Goal: Task Accomplishment & Management: Manage account settings

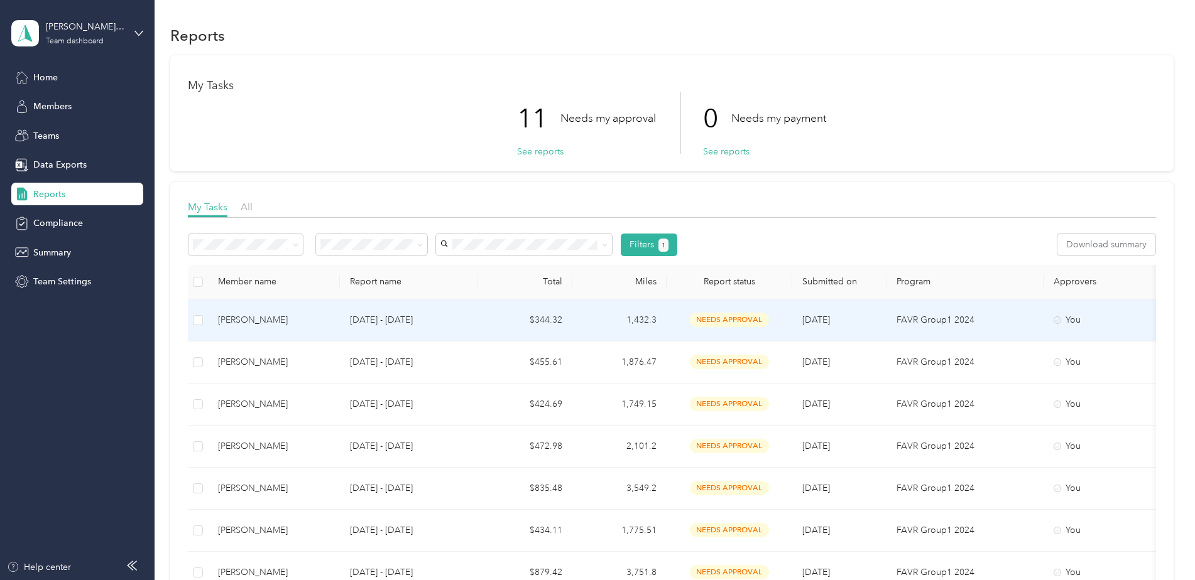
scroll to position [63, 0]
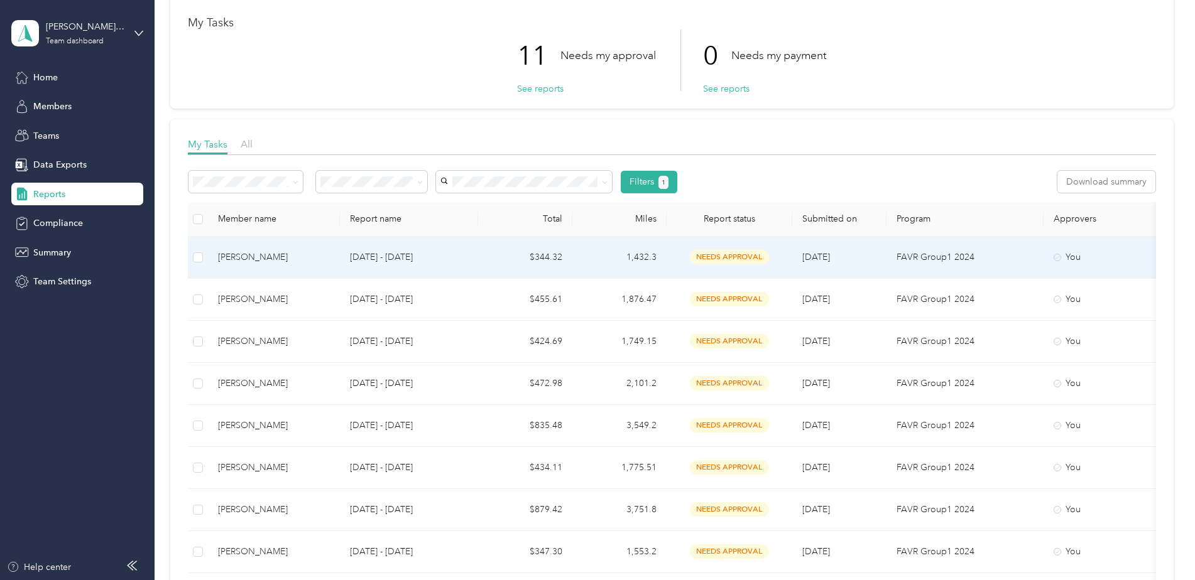
click at [277, 257] on div "[PERSON_NAME]" at bounding box center [274, 258] width 112 height 14
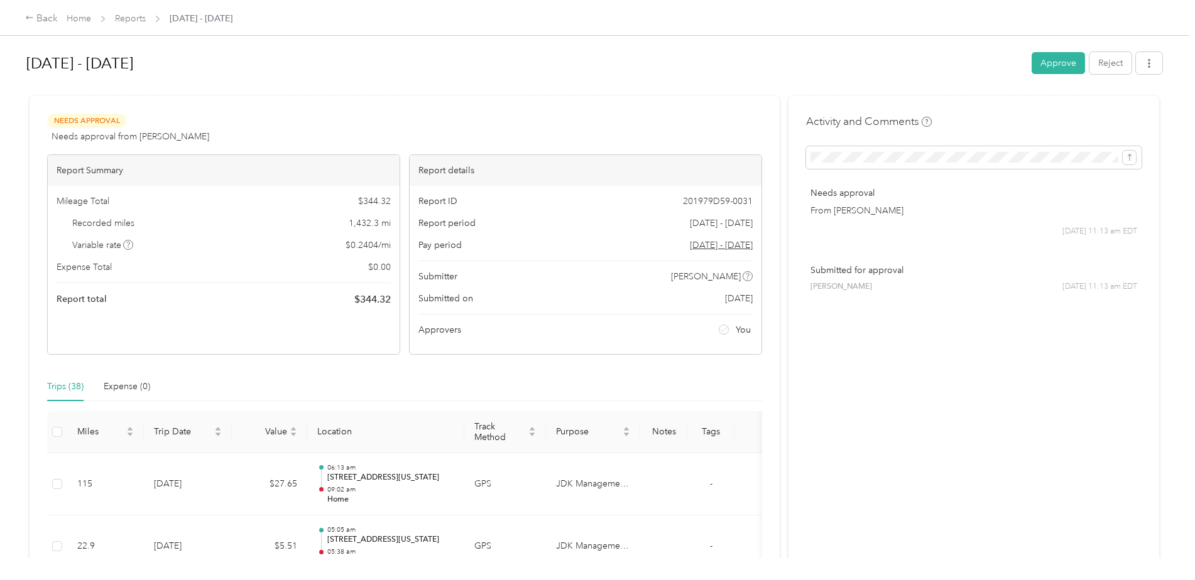
click at [1040, 68] on button "Approve" at bounding box center [1057, 63] width 53 height 22
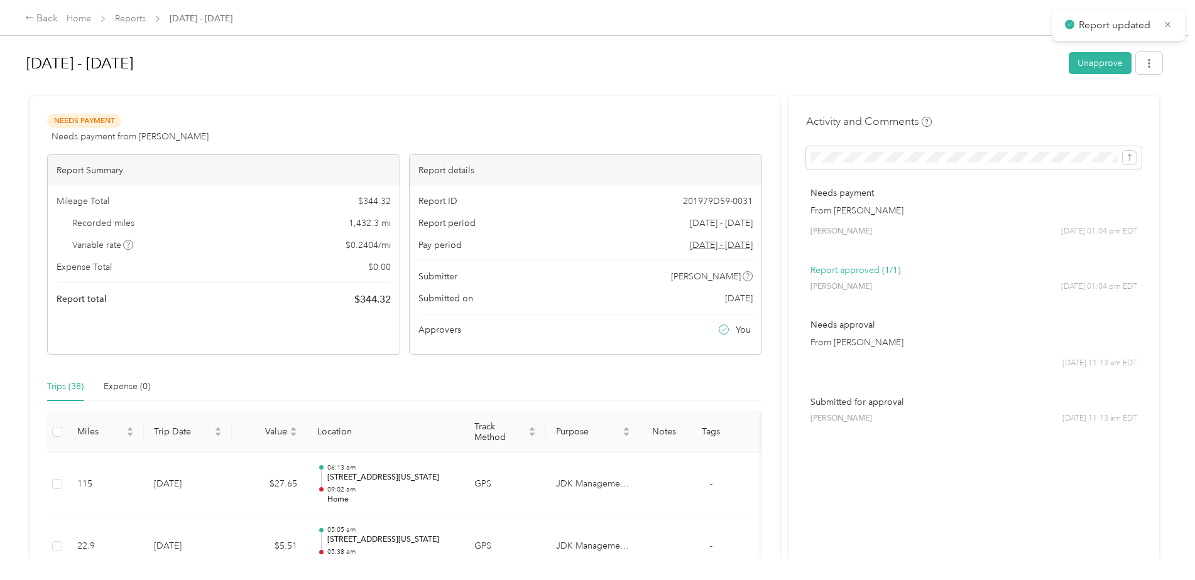
click at [135, 21] on link "Reports" at bounding box center [130, 18] width 31 height 11
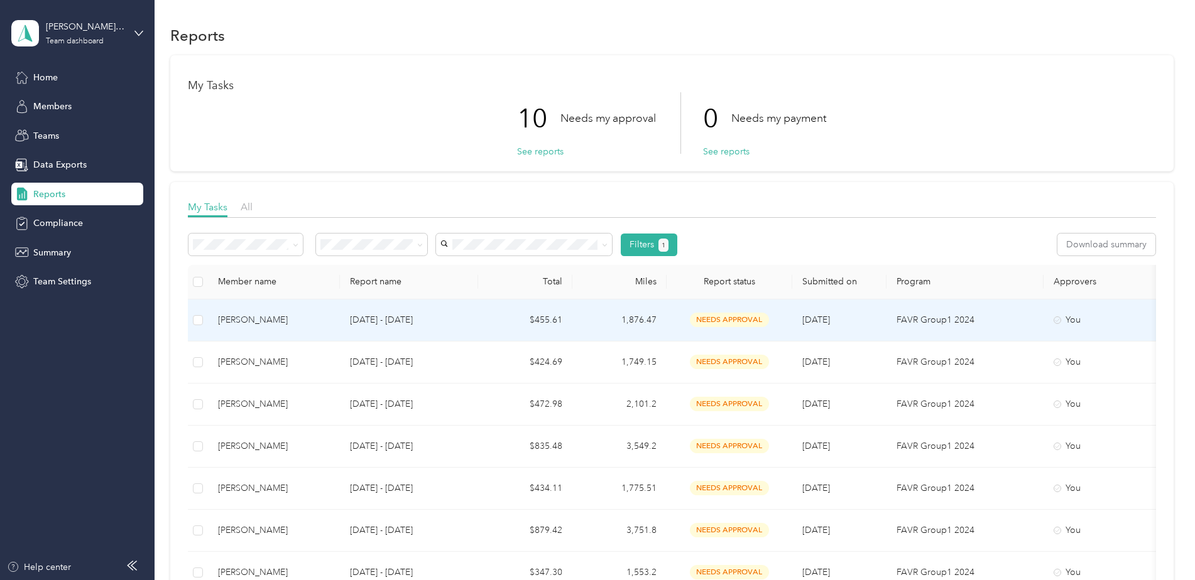
click at [286, 318] on div "[PERSON_NAME]" at bounding box center [274, 320] width 112 height 14
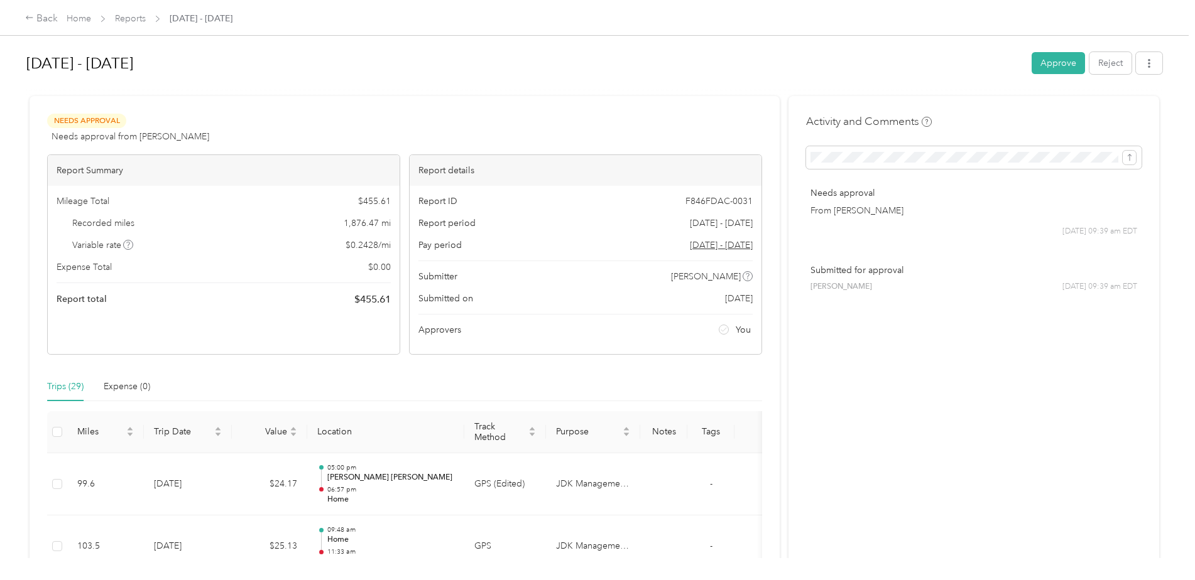
click at [1032, 63] on button "Approve" at bounding box center [1057, 63] width 53 height 22
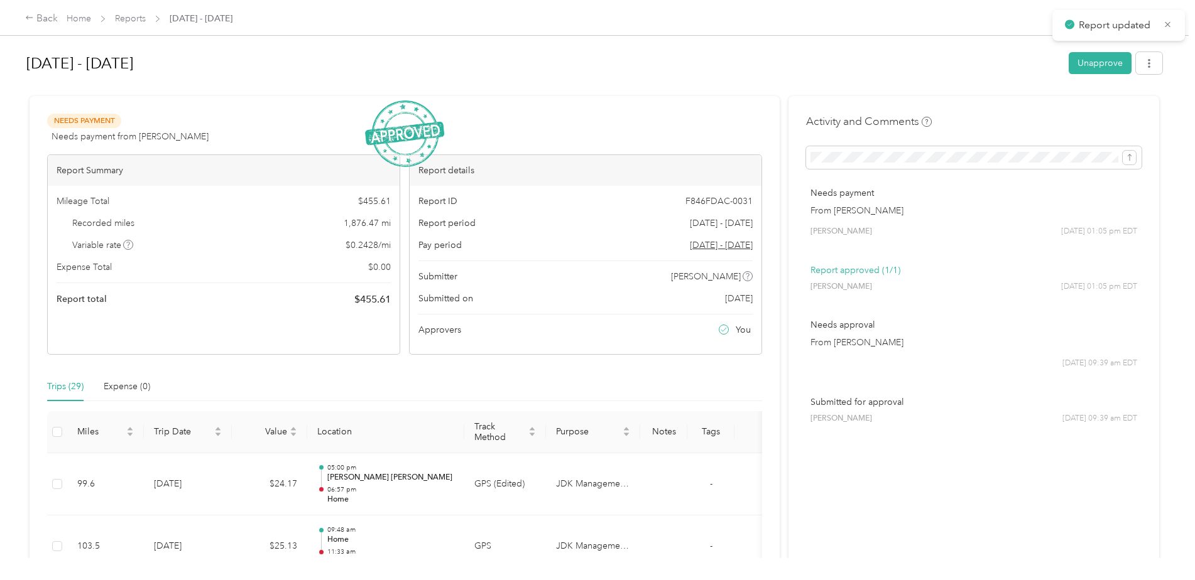
click at [139, 18] on link "Reports" at bounding box center [130, 18] width 31 height 11
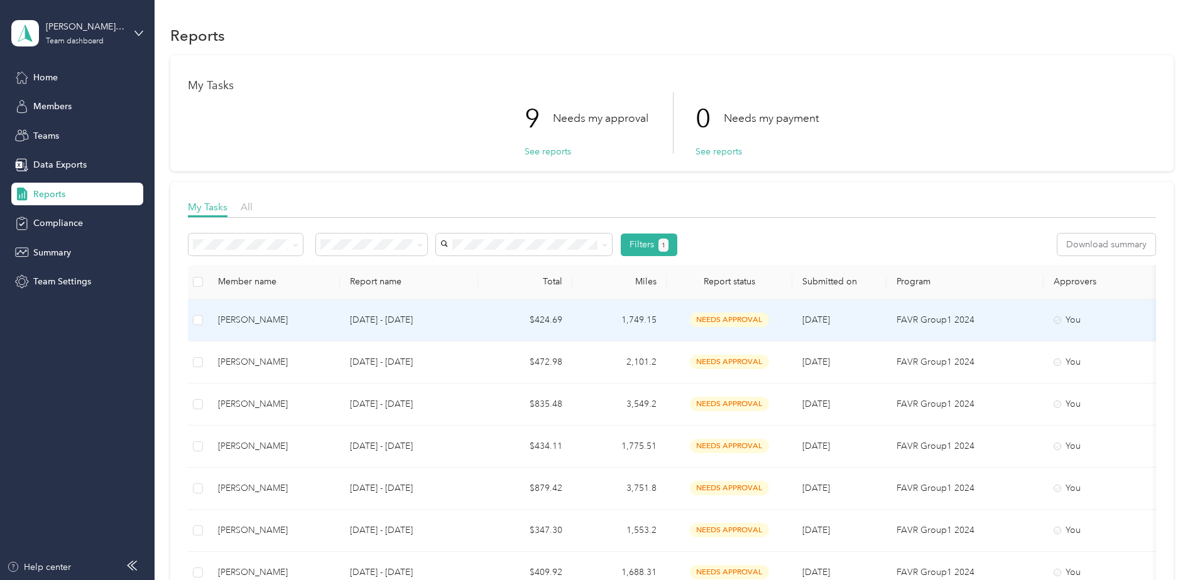
click at [533, 321] on td "$424.69" at bounding box center [525, 321] width 94 height 42
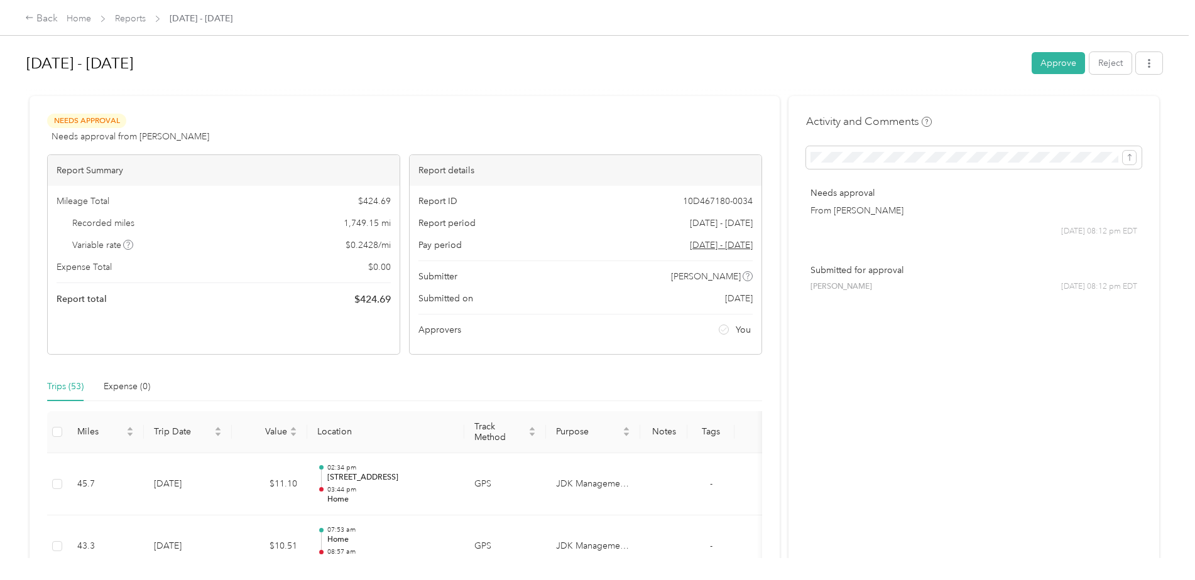
click at [1062, 67] on button "Approve" at bounding box center [1057, 63] width 53 height 22
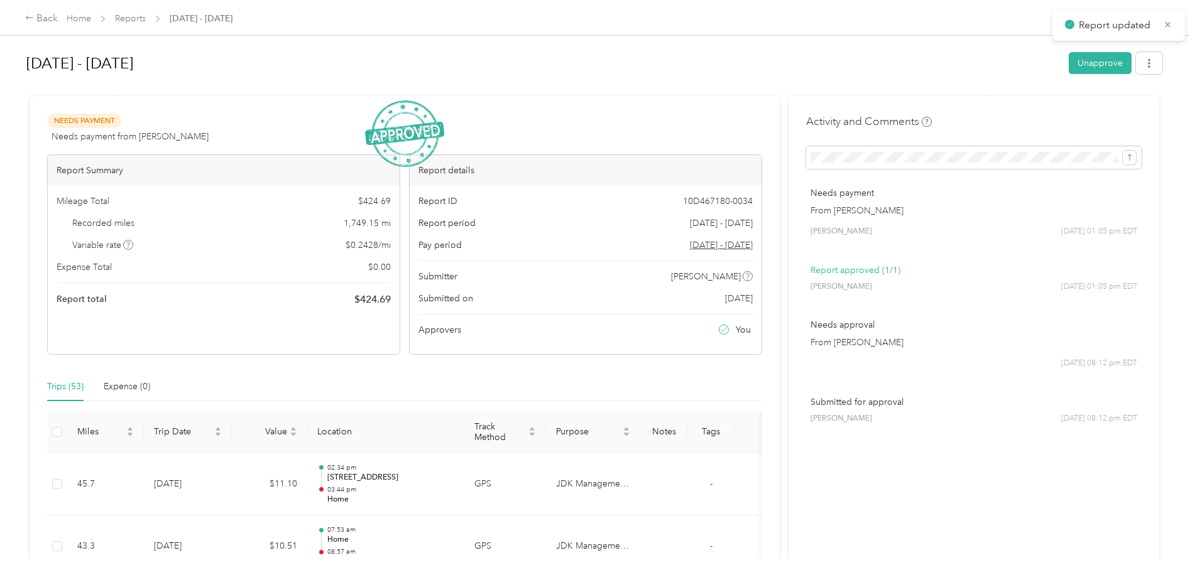
click at [129, 23] on link "Reports" at bounding box center [130, 18] width 31 height 11
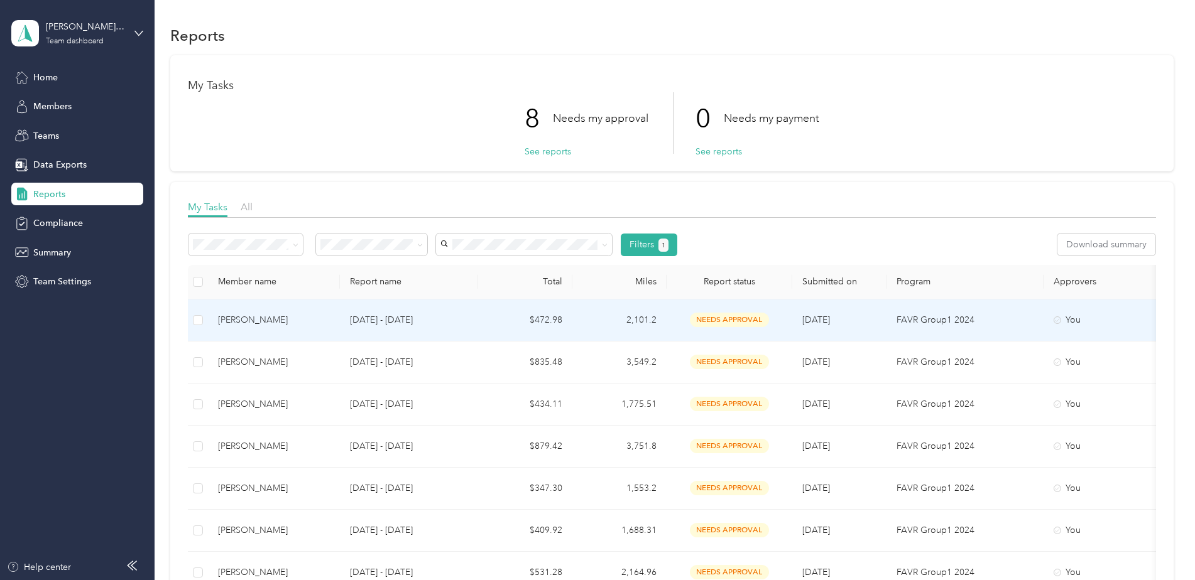
click at [588, 312] on td "2,101.2" at bounding box center [619, 321] width 94 height 42
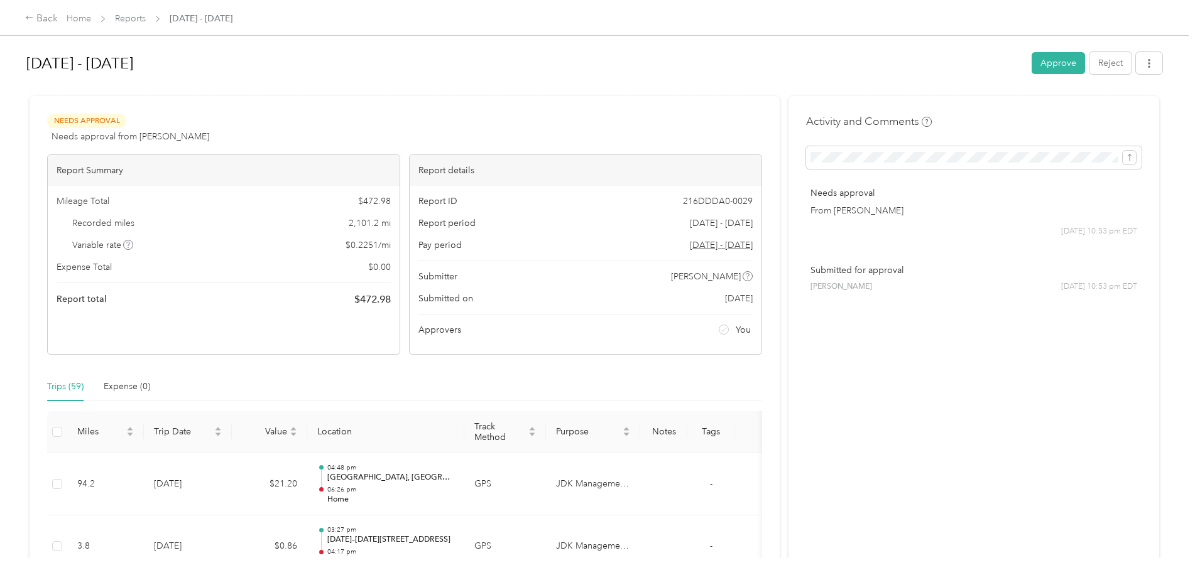
click at [1046, 63] on button "Approve" at bounding box center [1057, 63] width 53 height 22
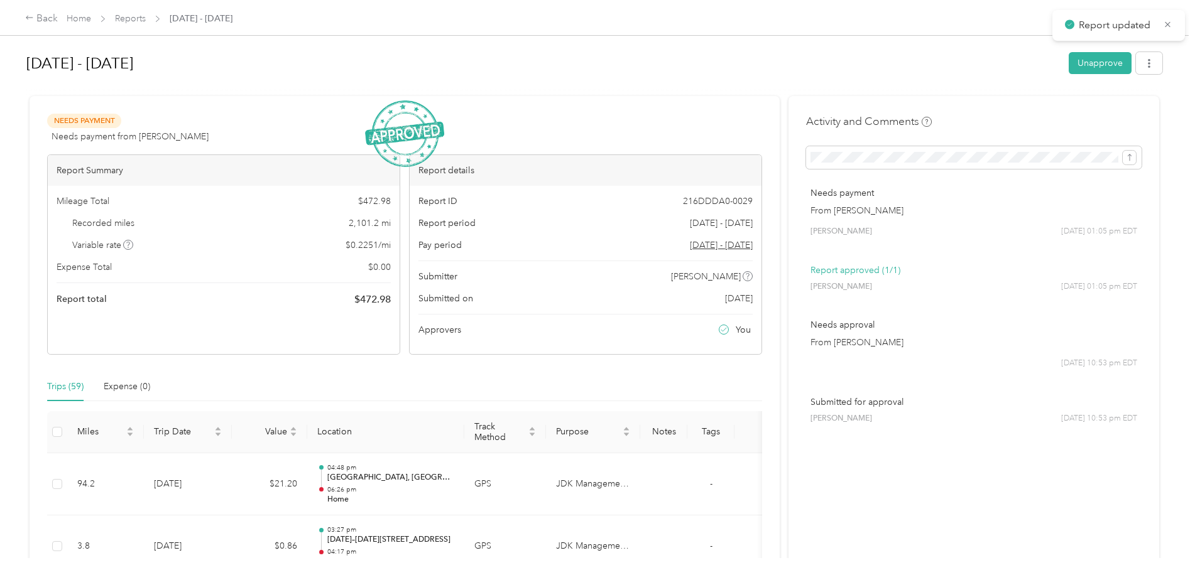
click at [141, 18] on link "Reports" at bounding box center [130, 18] width 31 height 11
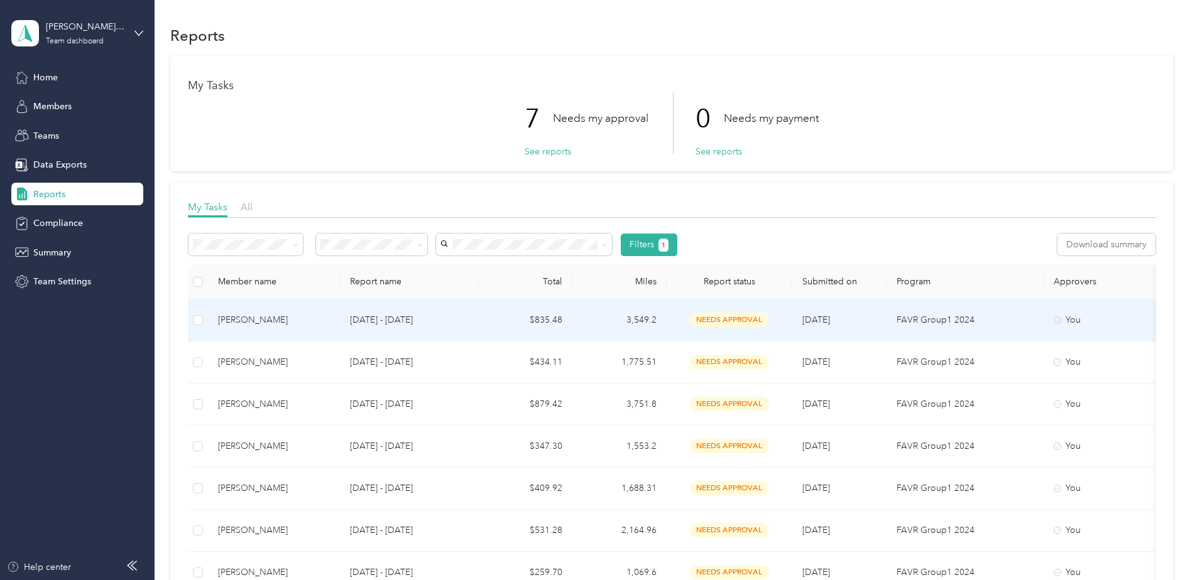
click at [540, 316] on td "$835.48" at bounding box center [525, 321] width 94 height 42
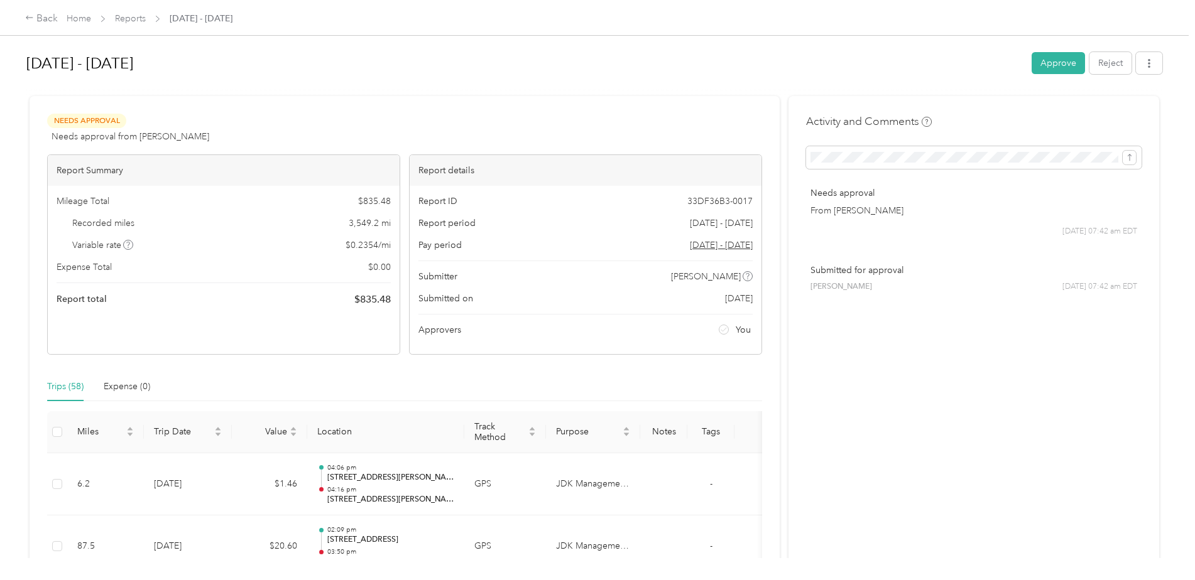
click at [1041, 62] on button "Approve" at bounding box center [1057, 63] width 53 height 22
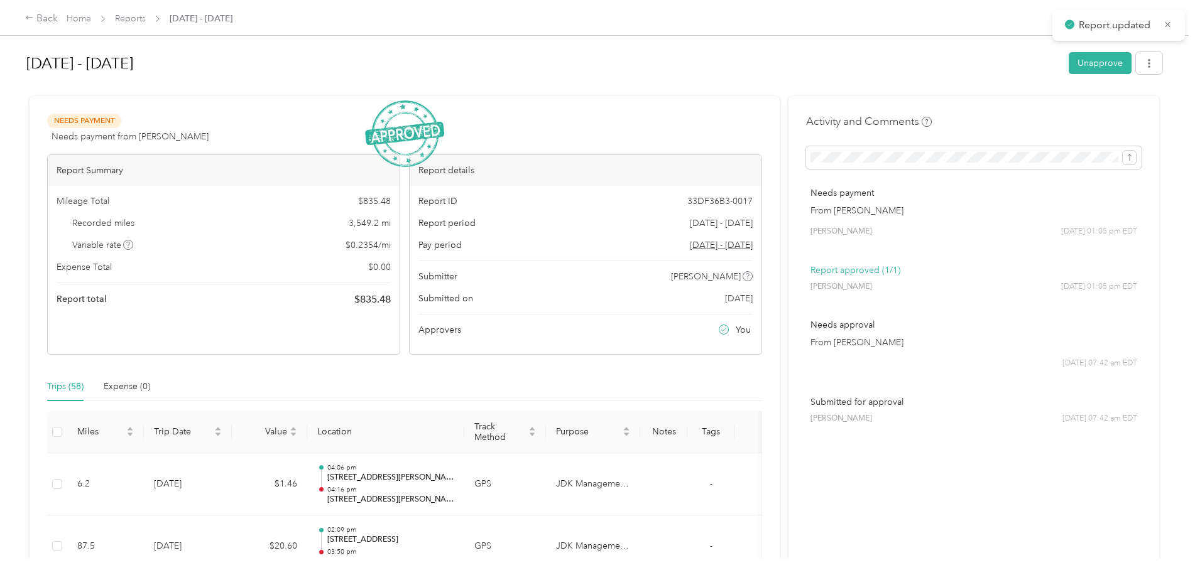
click at [134, 23] on link "Reports" at bounding box center [130, 18] width 31 height 11
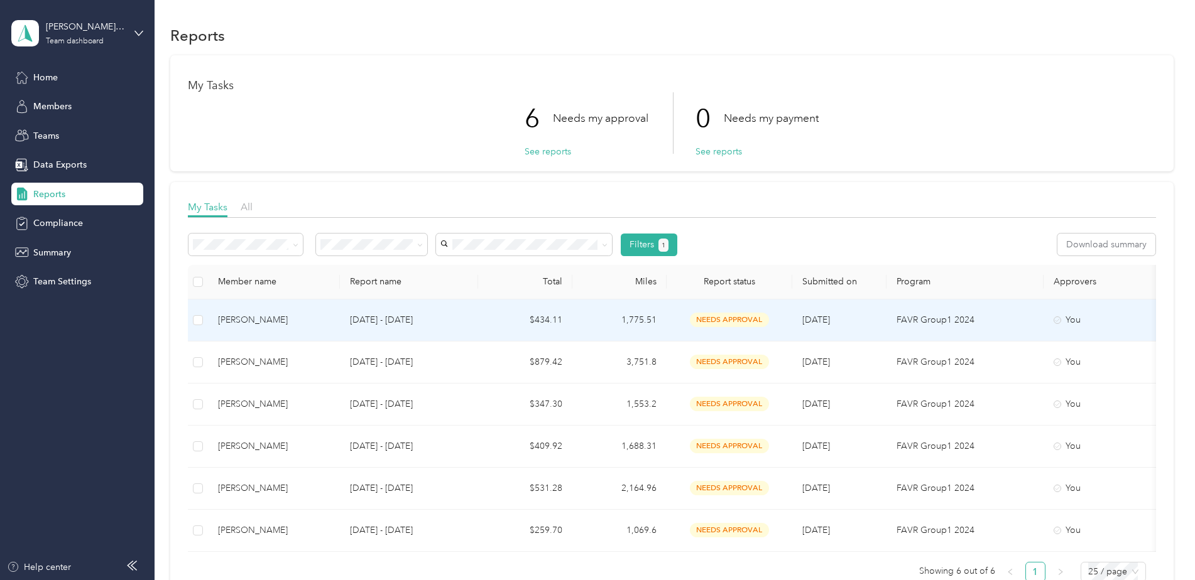
click at [368, 318] on p "[DATE] - [DATE]" at bounding box center [409, 320] width 118 height 14
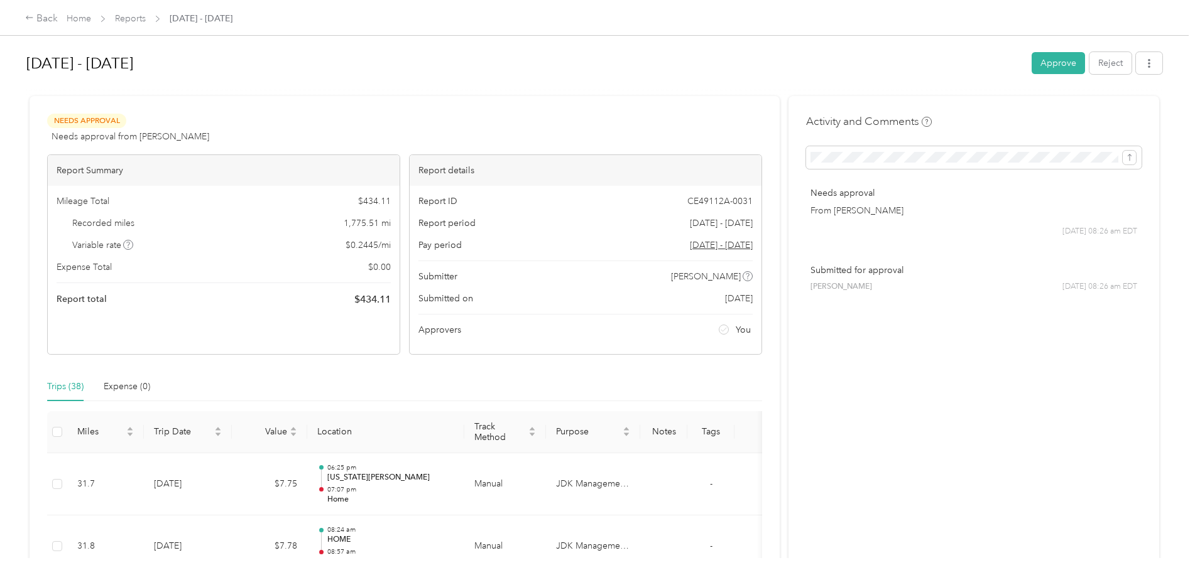
click at [1066, 61] on button "Approve" at bounding box center [1057, 63] width 53 height 22
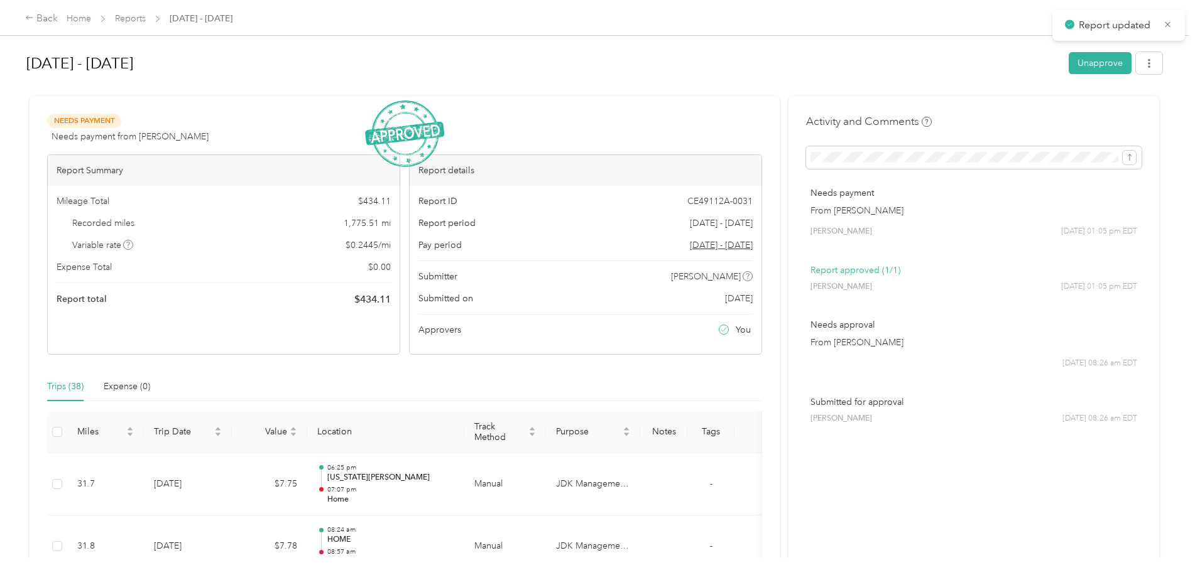
click at [144, 22] on link "Reports" at bounding box center [130, 18] width 31 height 11
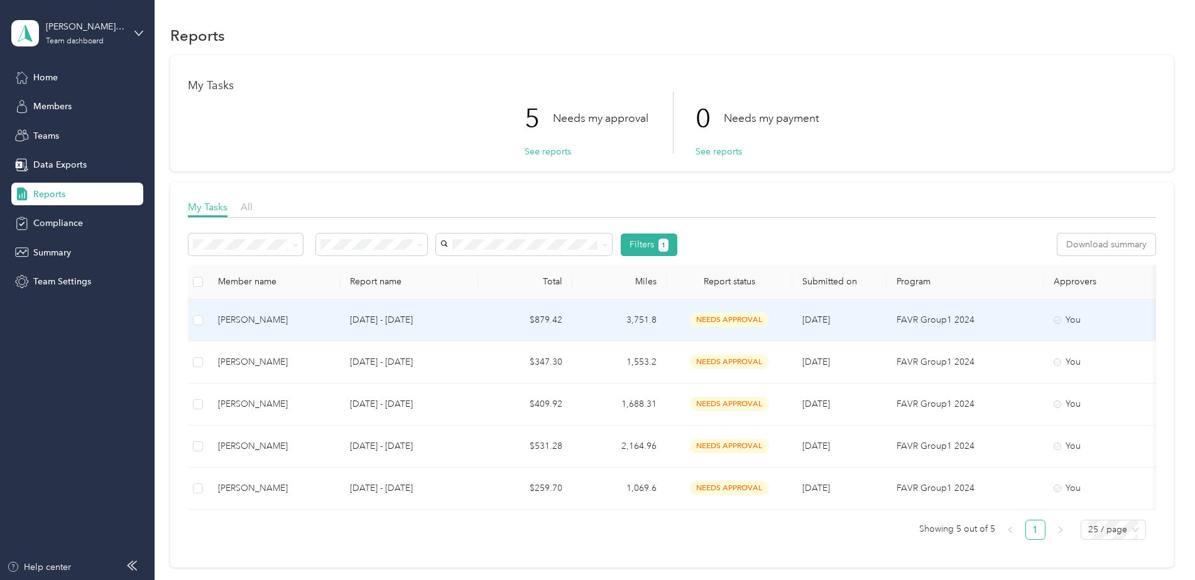
click at [438, 317] on p "[DATE] - [DATE]" at bounding box center [409, 320] width 118 height 14
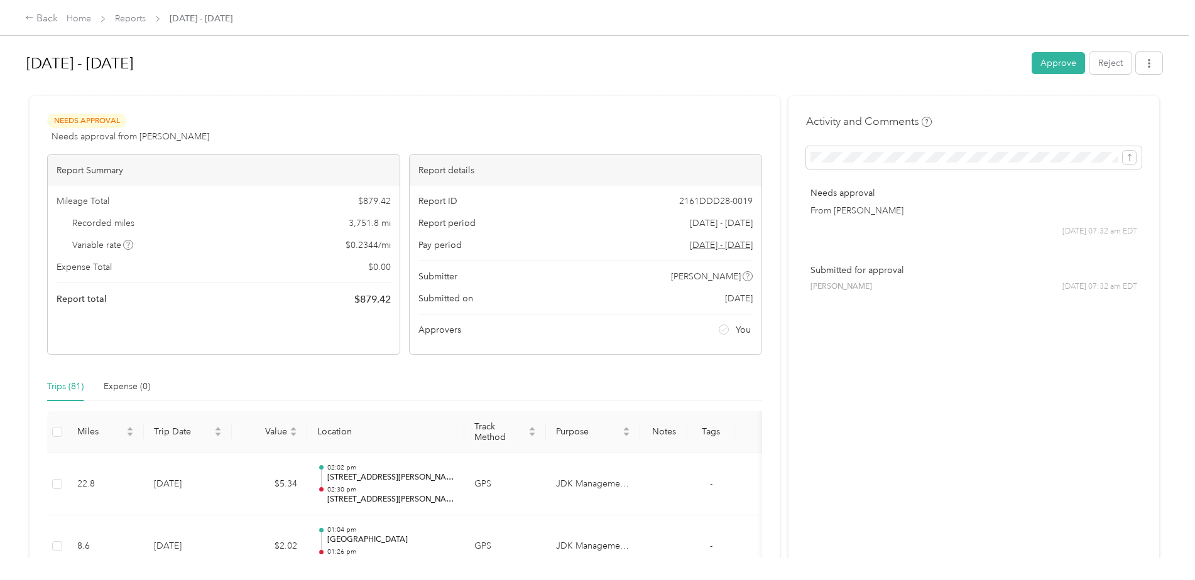
click at [1048, 65] on button "Approve" at bounding box center [1057, 63] width 53 height 22
click at [119, 18] on link "Reports" at bounding box center [130, 18] width 31 height 11
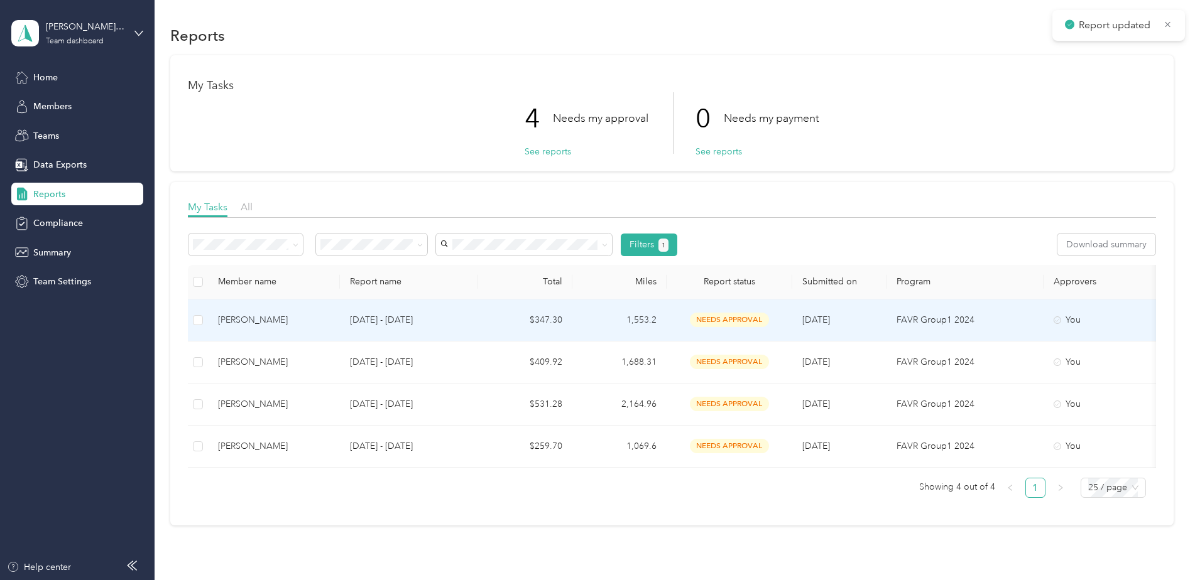
click at [455, 327] on td "[DATE] - [DATE]" at bounding box center [409, 321] width 138 height 42
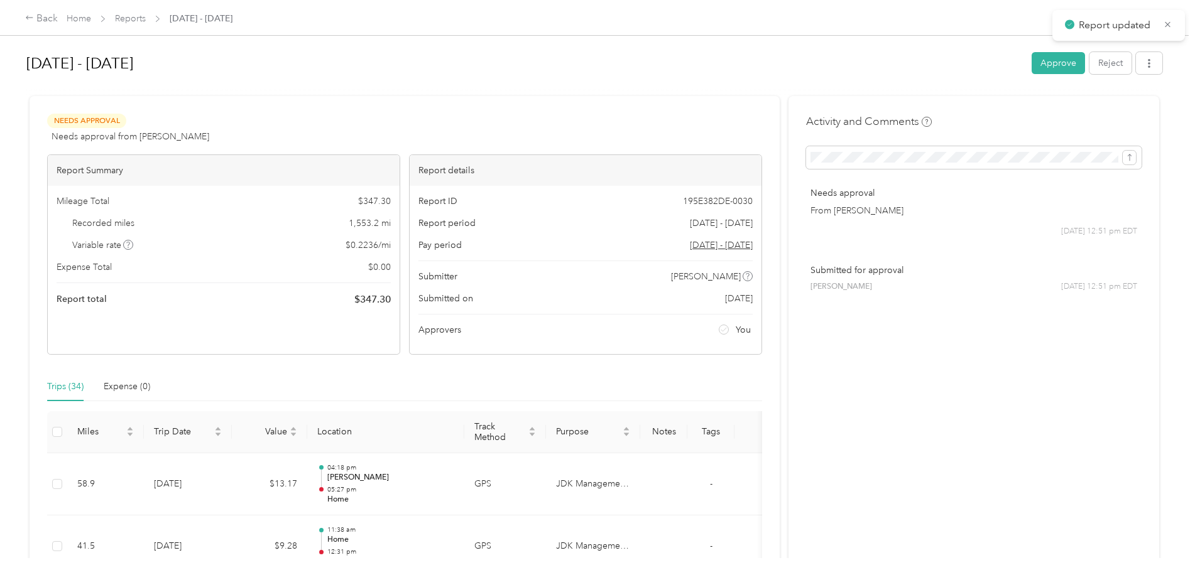
click at [1055, 67] on button "Approve" at bounding box center [1057, 63] width 53 height 22
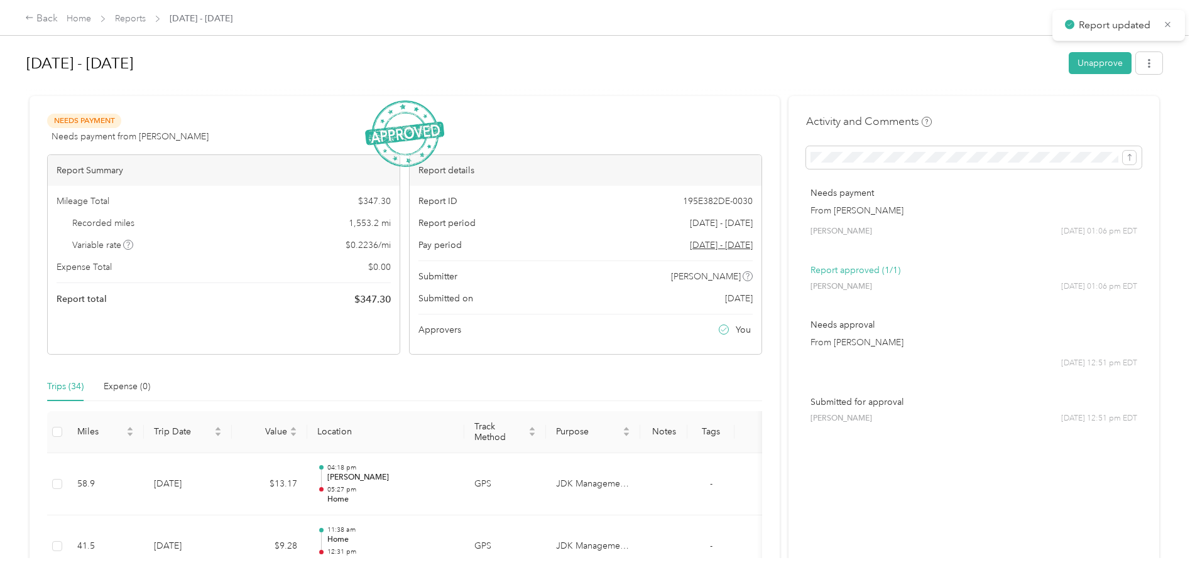
click at [143, 19] on link "Reports" at bounding box center [130, 18] width 31 height 11
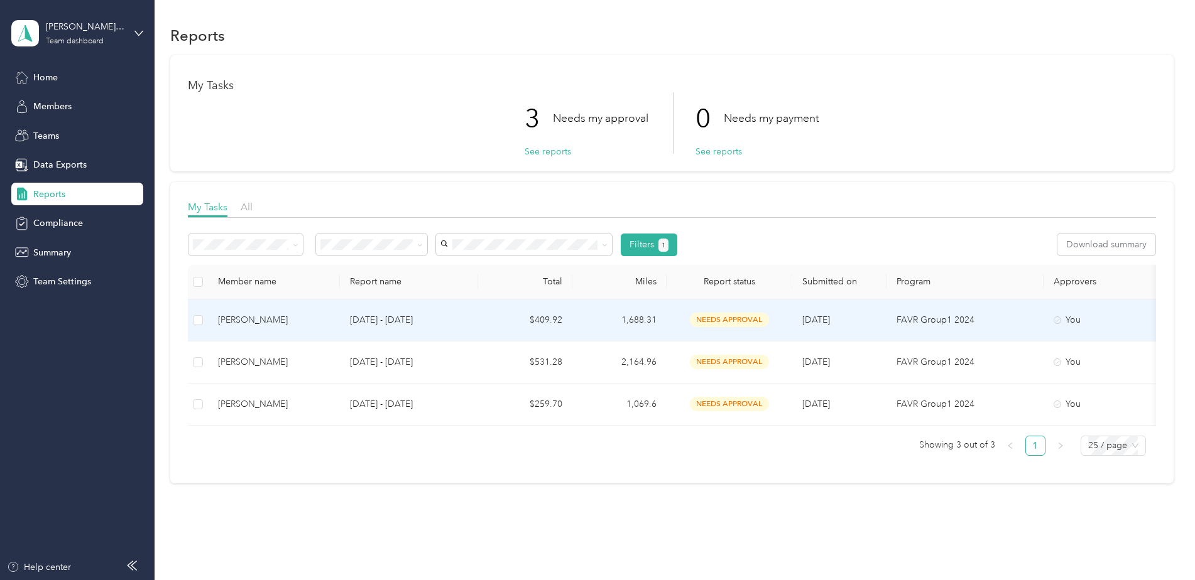
click at [688, 318] on div "needs approval" at bounding box center [729, 320] width 106 height 14
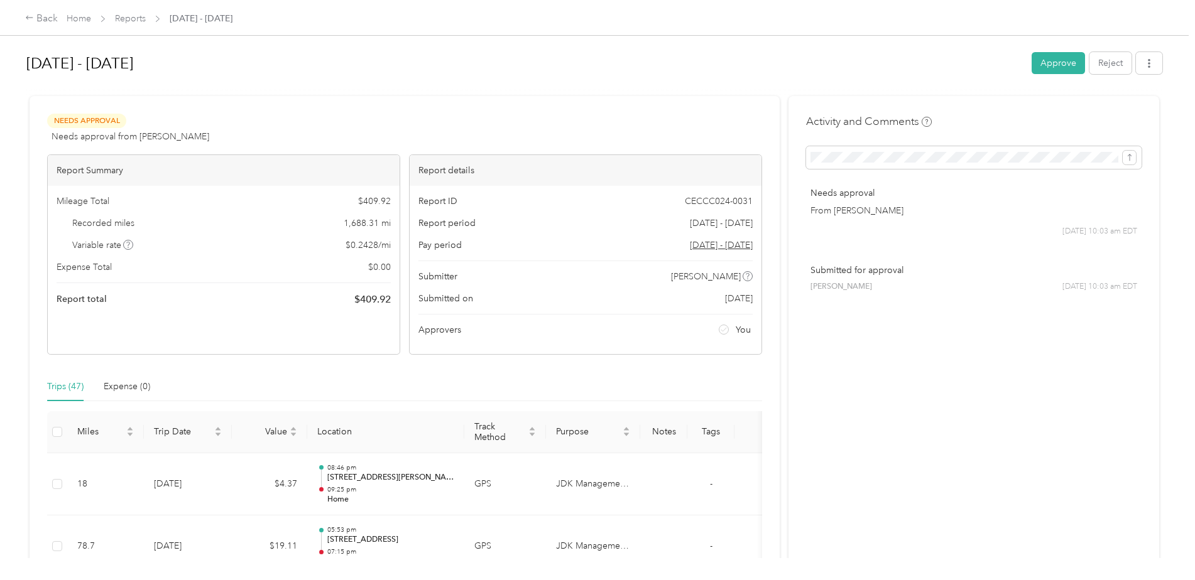
click at [1053, 61] on button "Approve" at bounding box center [1057, 63] width 53 height 22
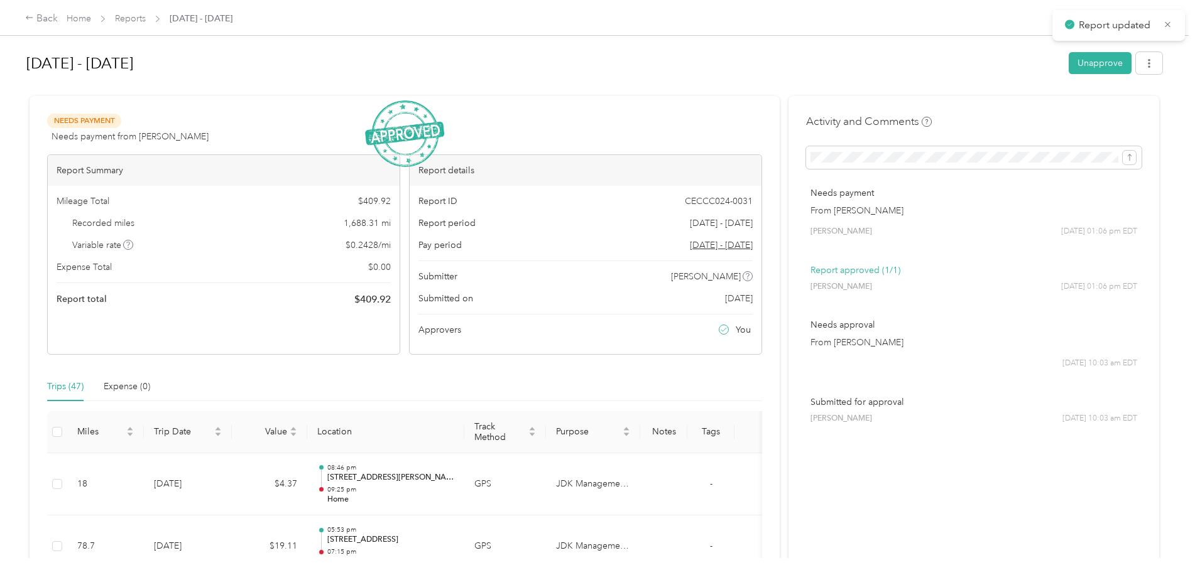
click at [122, 16] on link "Reports" at bounding box center [130, 18] width 31 height 11
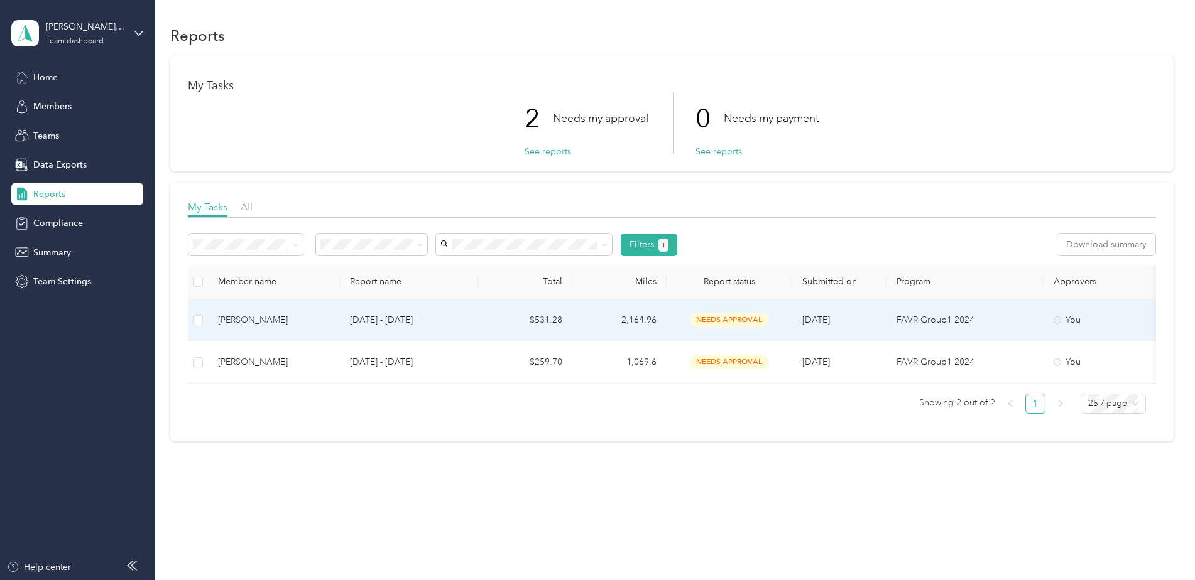
click at [715, 317] on span "needs approval" at bounding box center [729, 320] width 79 height 14
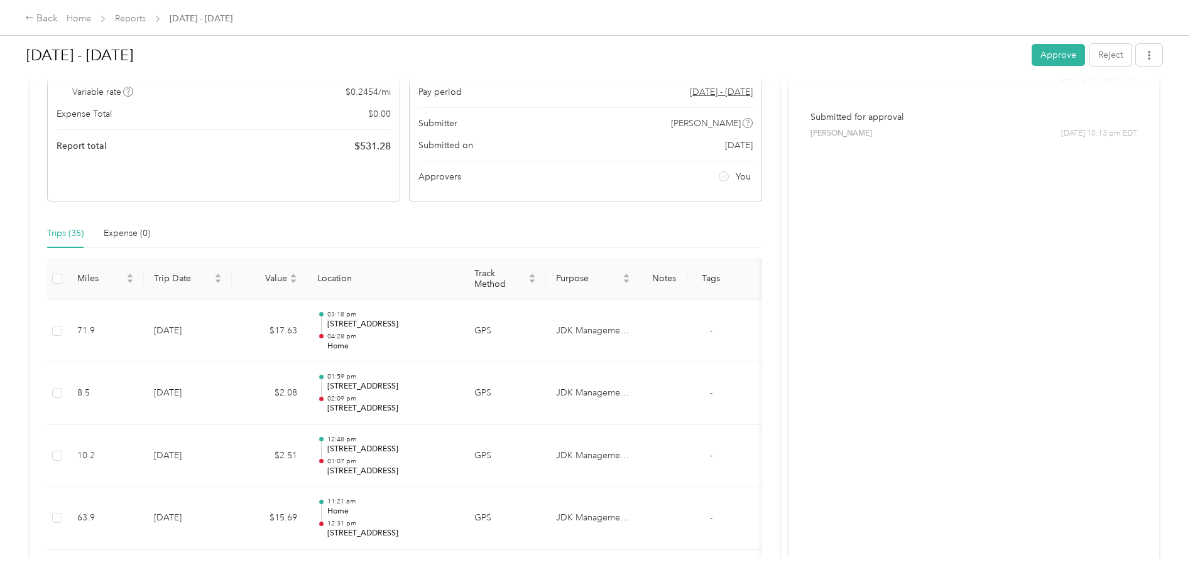
scroll to position [126, 0]
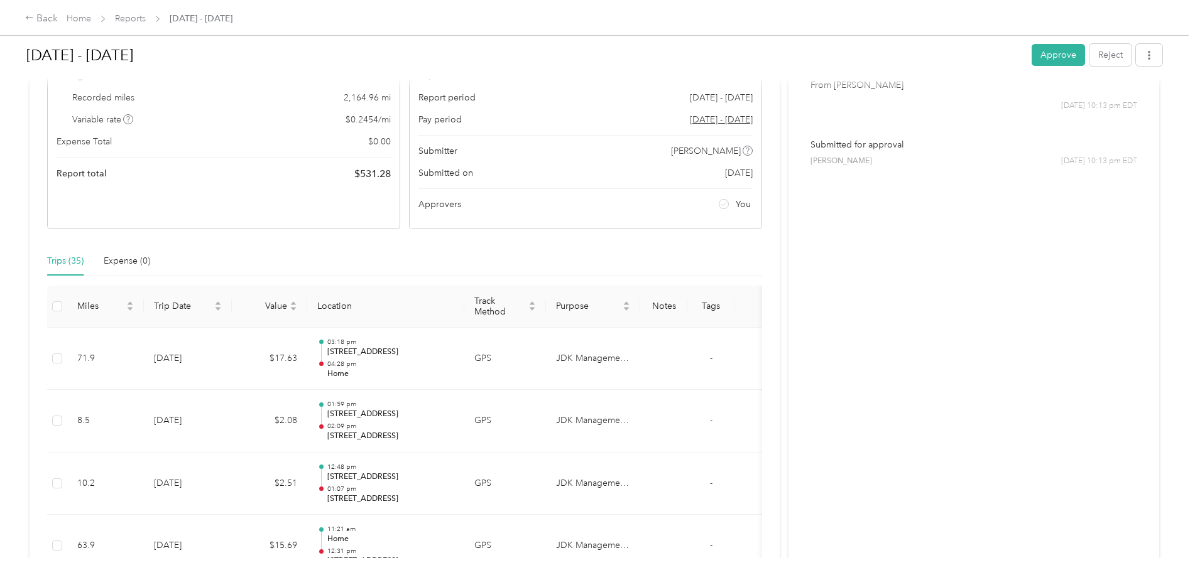
click at [1049, 49] on button "Approve" at bounding box center [1057, 55] width 53 height 22
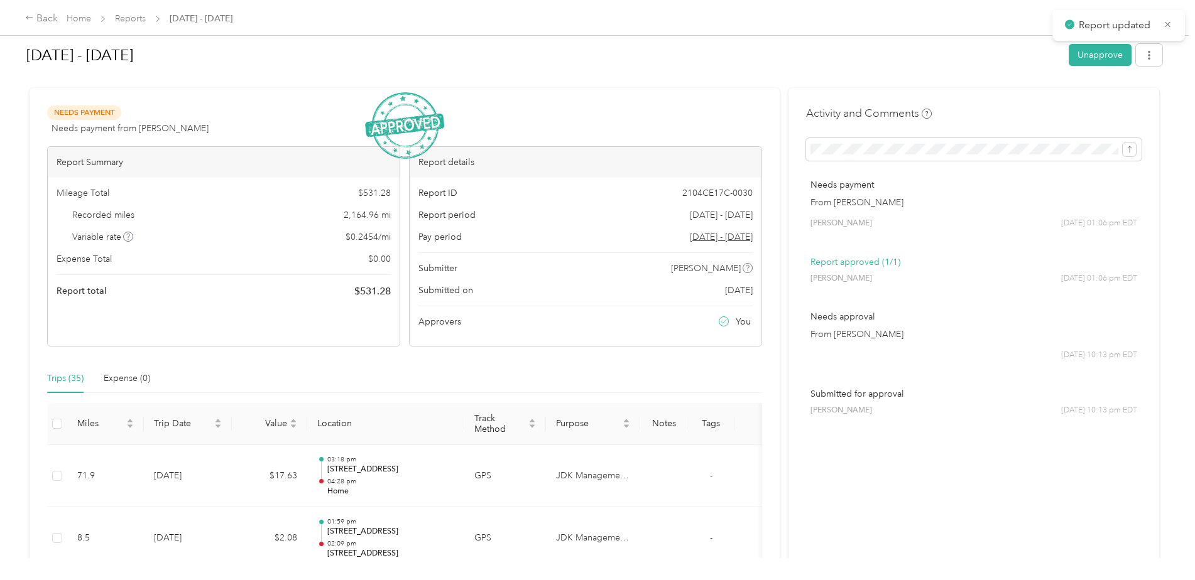
scroll to position [0, 0]
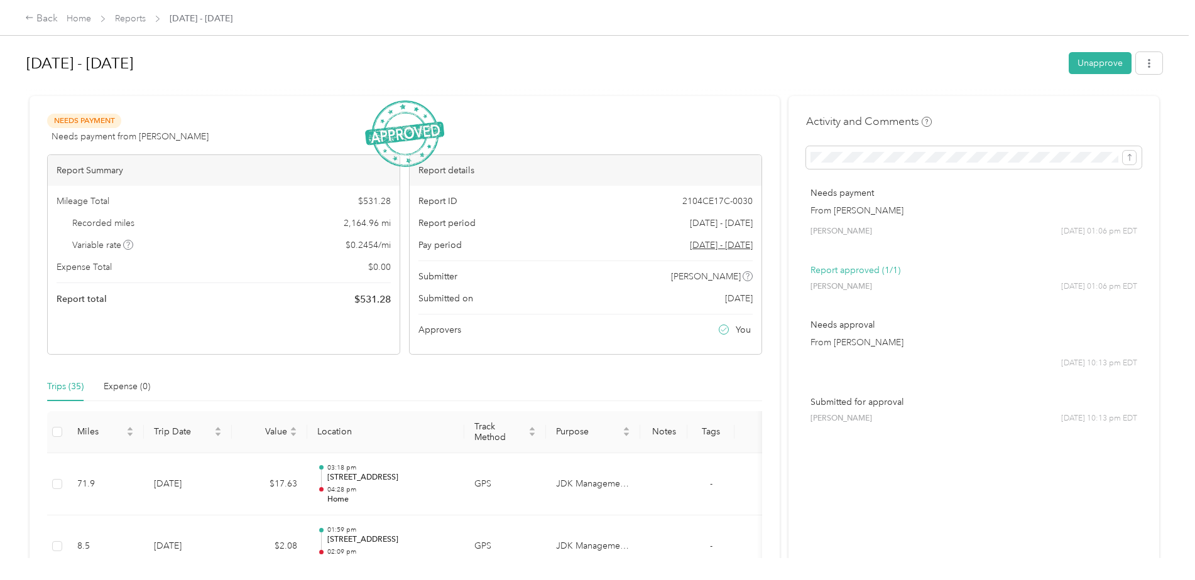
click at [115, 13] on link "Reports" at bounding box center [130, 18] width 31 height 11
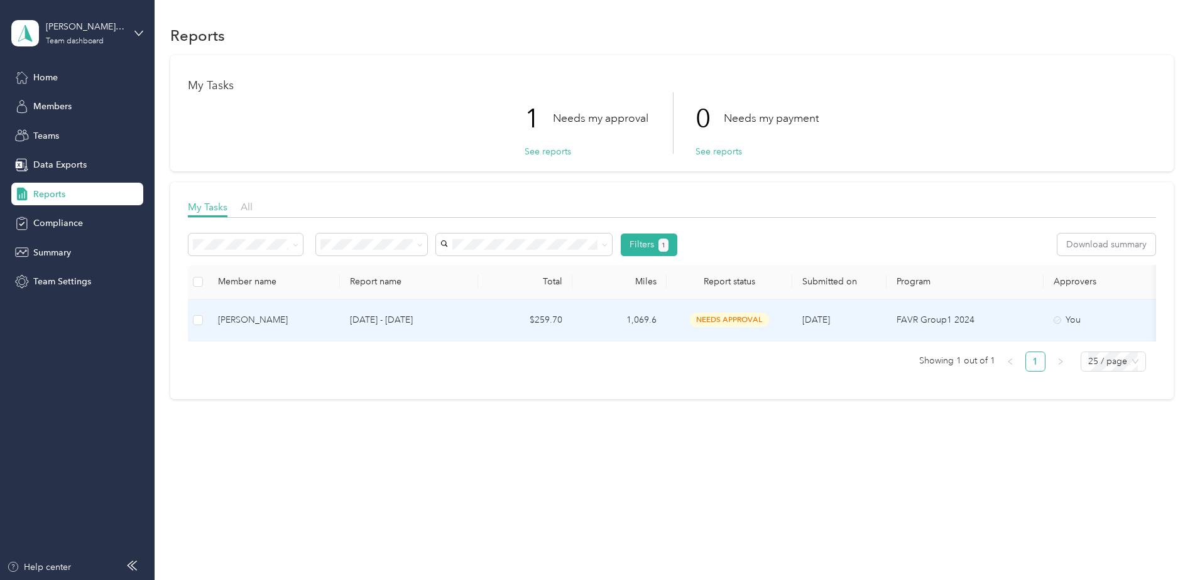
click at [702, 322] on span "needs approval" at bounding box center [729, 320] width 79 height 14
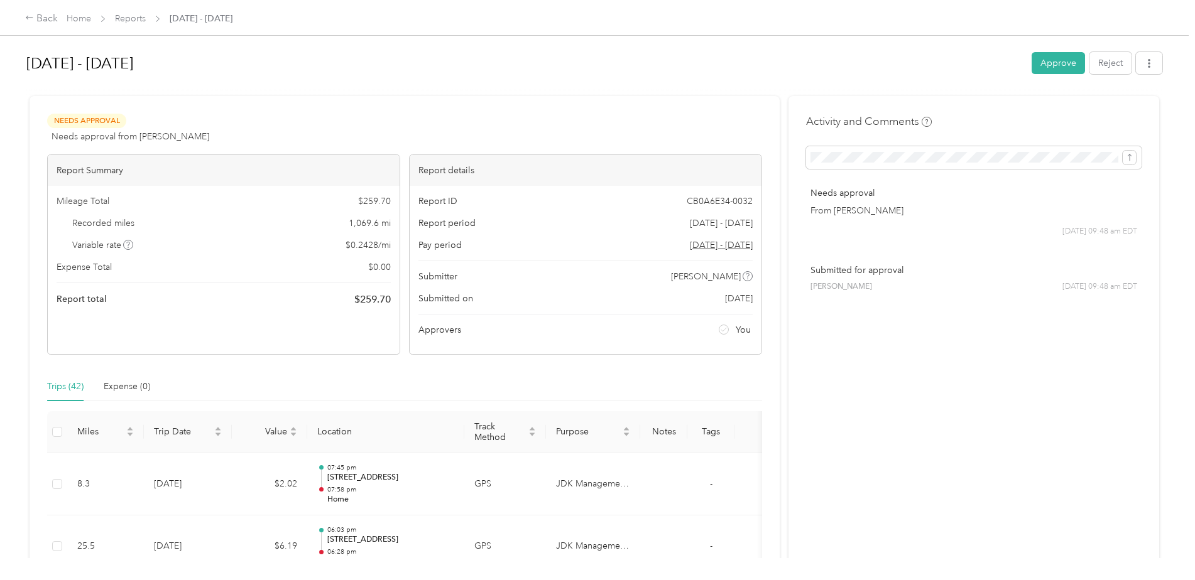
click at [1050, 66] on button "Approve" at bounding box center [1057, 63] width 53 height 22
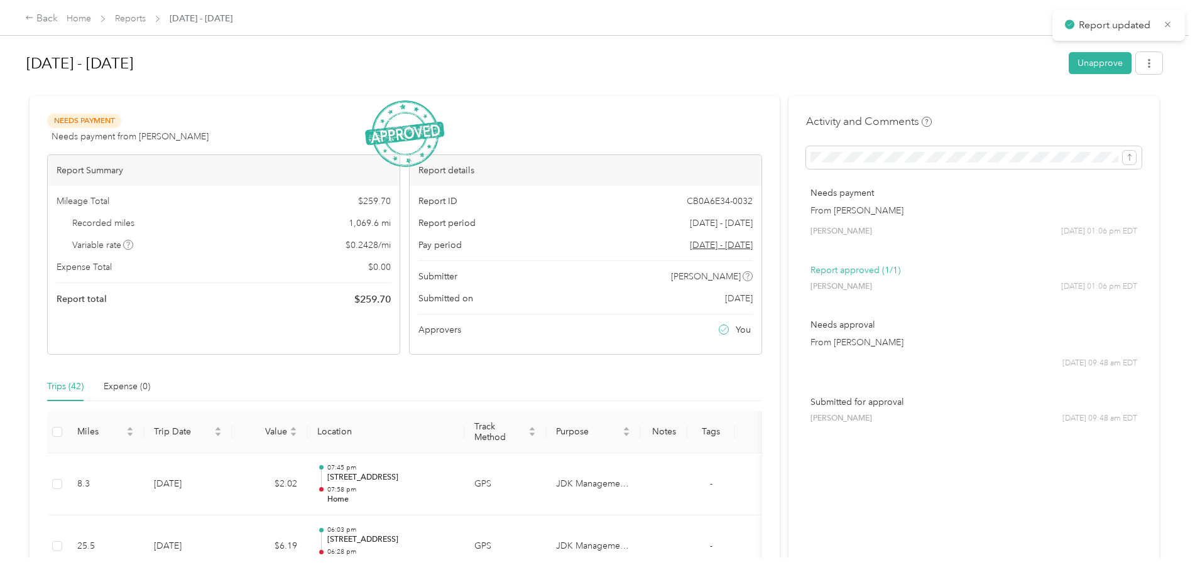
click at [134, 18] on link "Reports" at bounding box center [130, 18] width 31 height 11
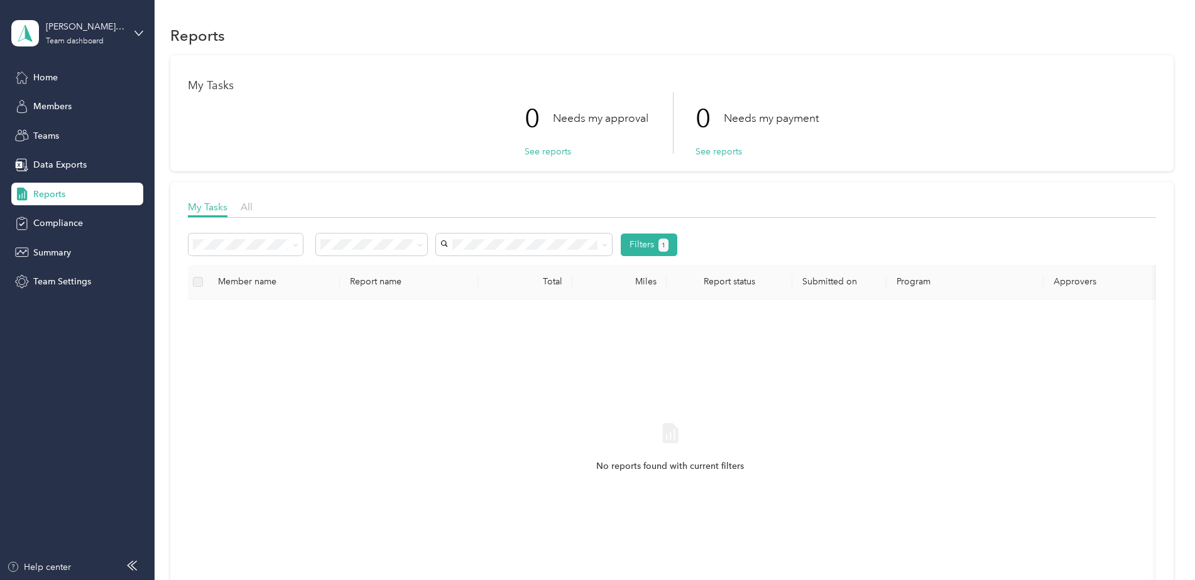
click at [654, 243] on button "Filters 1" at bounding box center [648, 245] width 57 height 23
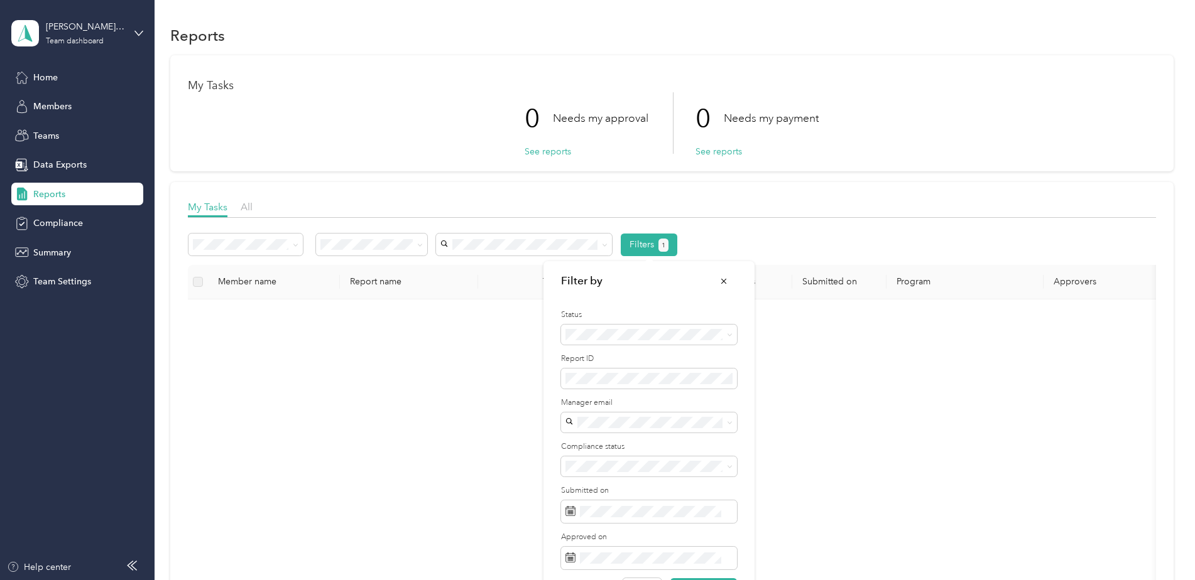
click at [654, 243] on button "Filters 1" at bounding box center [648, 245] width 57 height 23
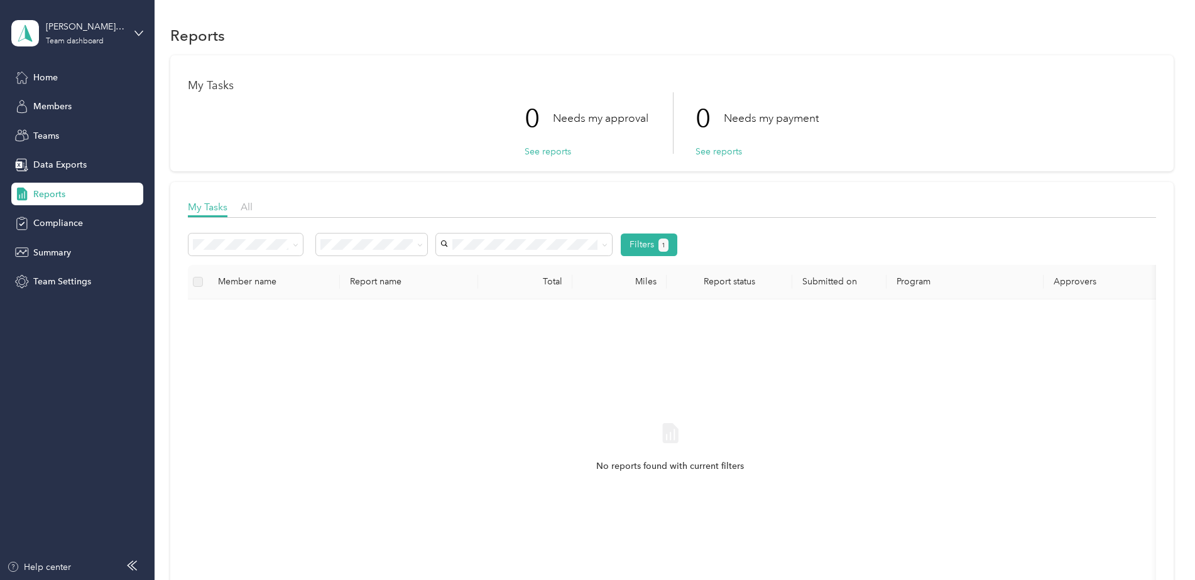
click at [928, 133] on div "0 Needs my approval See reports 0 Needs my payment See reports" at bounding box center [672, 123] width 968 height 62
